Goal: Task Accomplishment & Management: Manage account settings

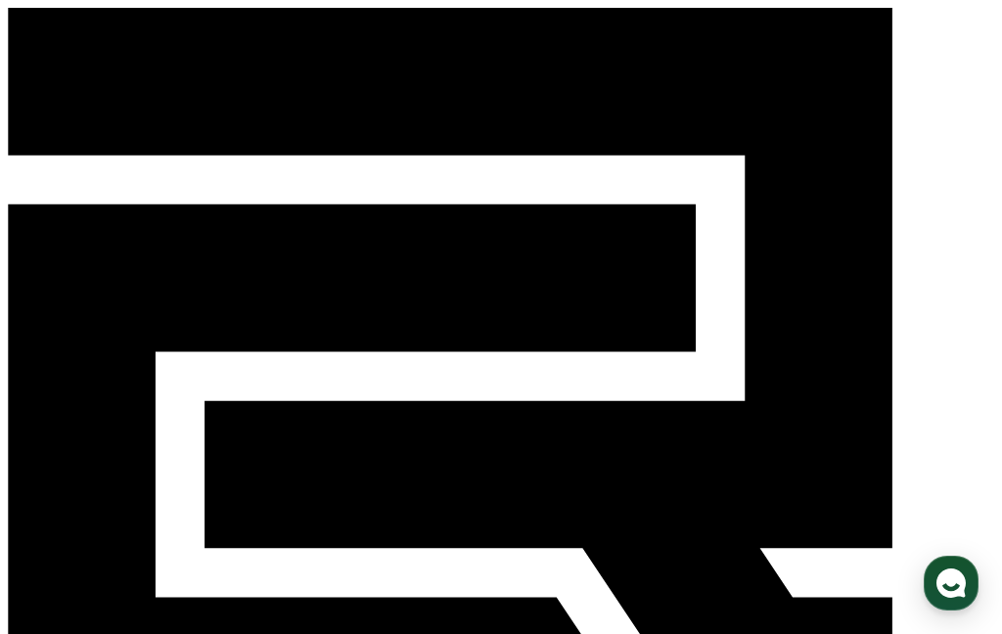
select select "**********"
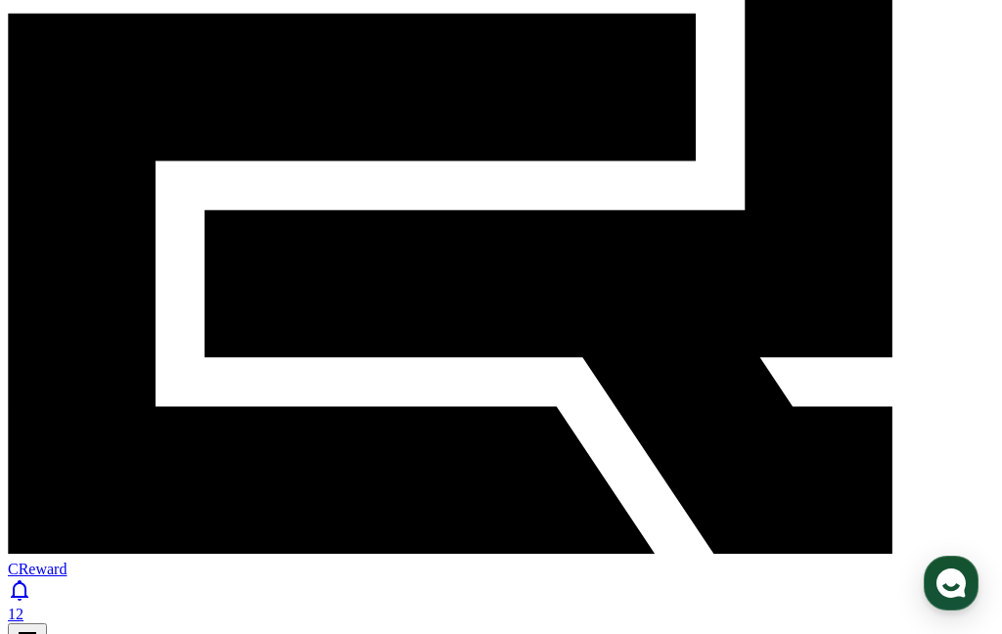
scroll to position [209, 0]
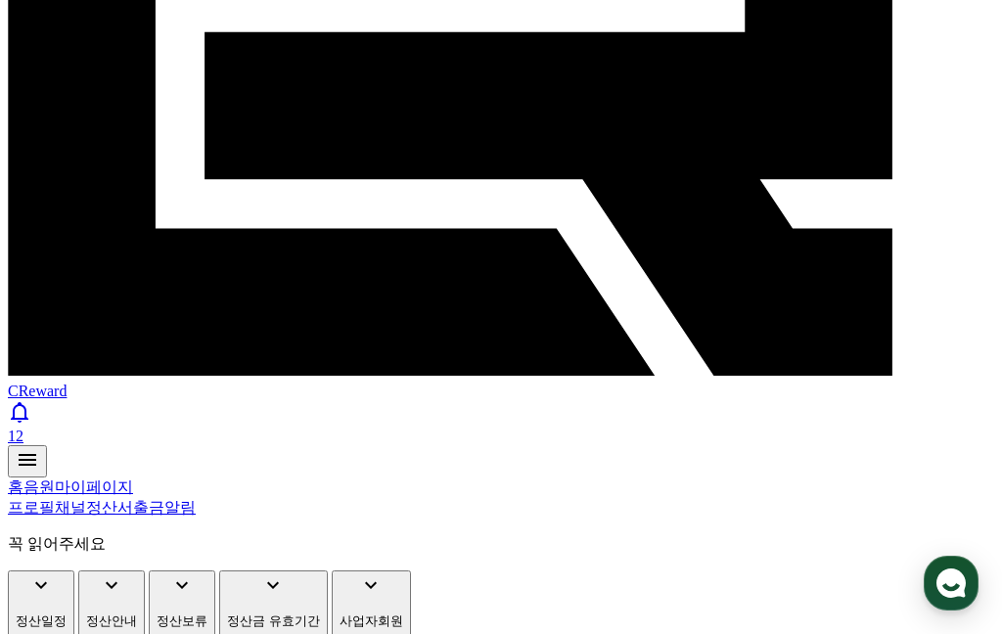
scroll to position [388, 0]
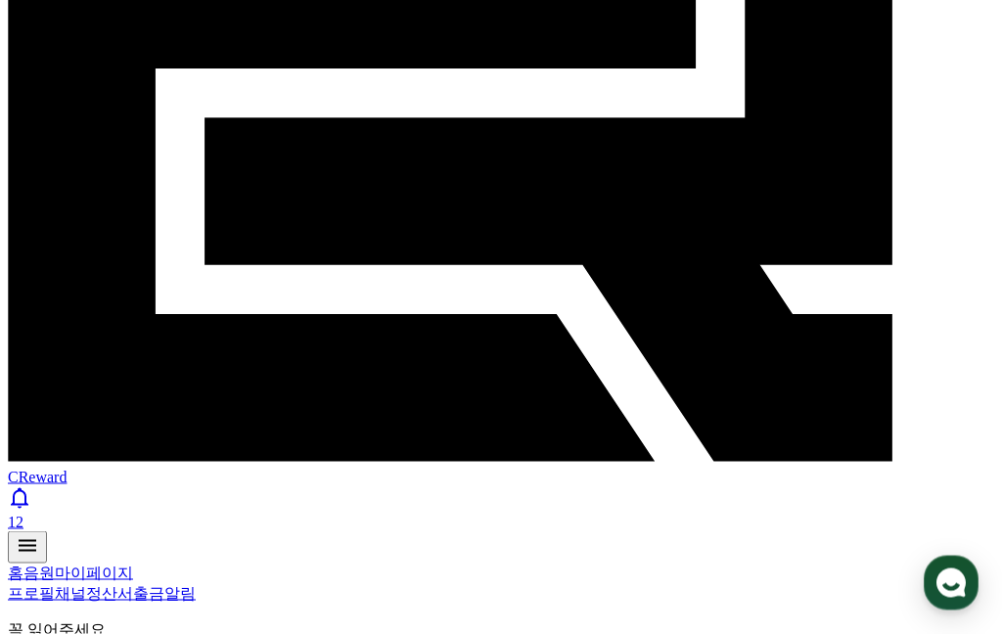
scroll to position [0, 0]
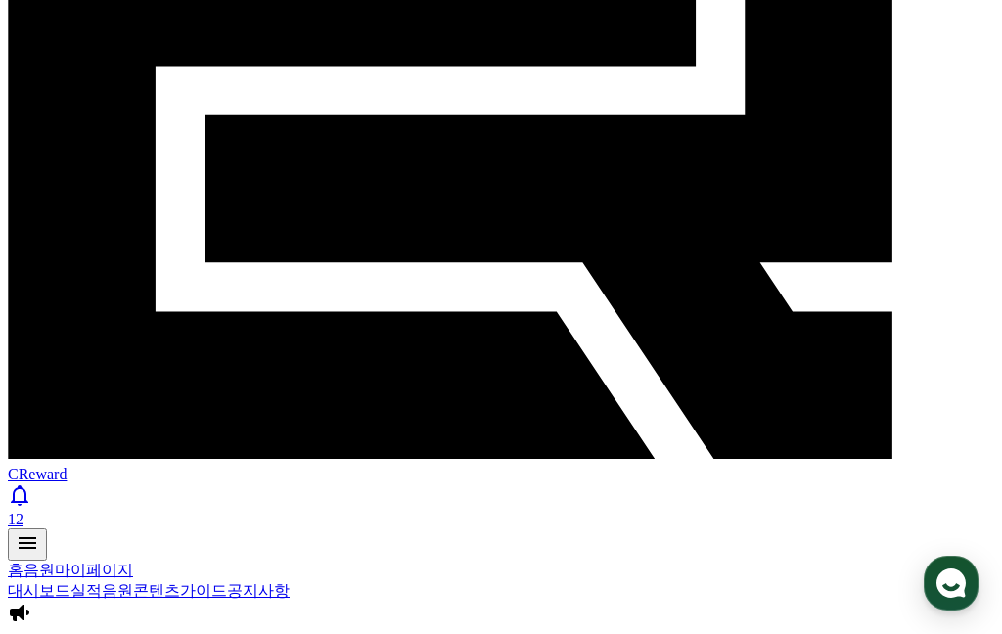
scroll to position [280, 0]
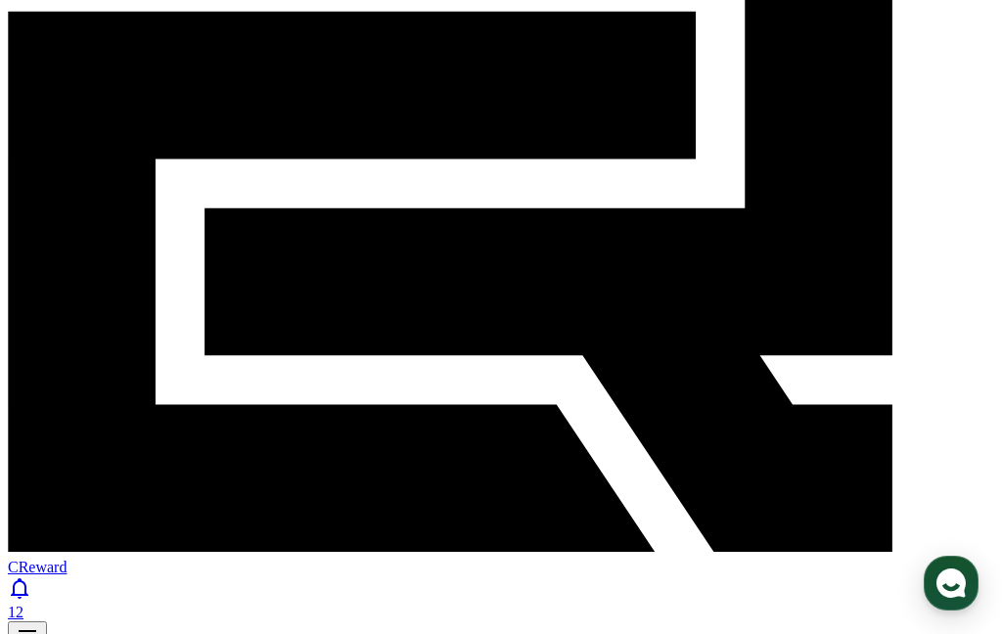
scroll to position [193, 0]
